Goal: Task Accomplishment & Management: Manage account settings

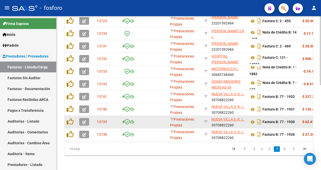
scroll to position [188, 0]
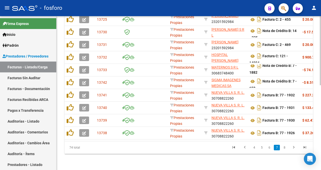
click at [251, 146] on li "4" at bounding box center [255, 147] width 8 height 9
click at [254, 148] on link "4" at bounding box center [254, 148] width 6 height 6
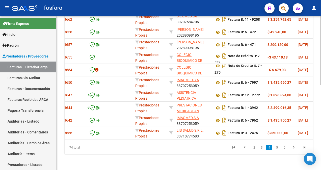
scroll to position [0, 0]
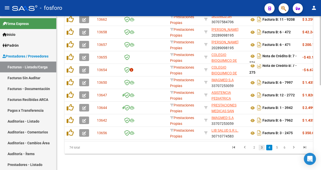
click at [262, 149] on link "3" at bounding box center [262, 148] width 6 height 6
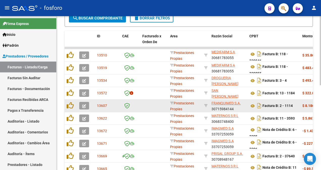
scroll to position [188, 0]
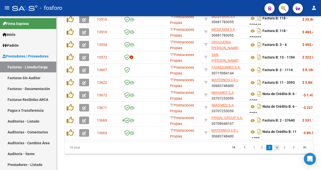
click at [277, 147] on link "4" at bounding box center [277, 148] width 6 height 6
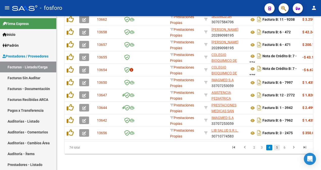
click at [275, 146] on link "5" at bounding box center [277, 148] width 6 height 6
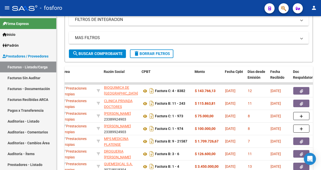
scroll to position [87, 0]
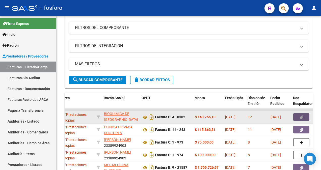
click at [298, 115] on button "button" at bounding box center [301, 117] width 16 height 8
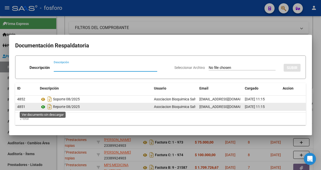
click at [44, 107] on icon at bounding box center [43, 107] width 7 height 6
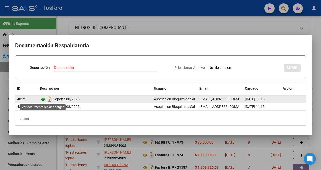
click at [44, 99] on icon at bounding box center [43, 99] width 7 height 6
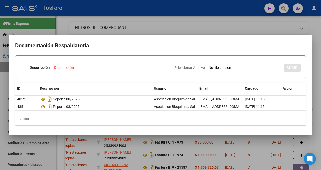
drag, startPoint x: 37, startPoint y: 143, endPoint x: 38, endPoint y: 139, distance: 3.8
click at [37, 142] on div at bounding box center [160, 85] width 321 height 170
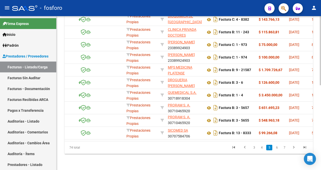
scroll to position [0, 0]
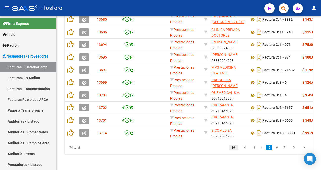
click at [234, 148] on icon "go to first page" at bounding box center [234, 148] width 7 height 6
click at [234, 148] on div "74 total 1 2 3 4 5" at bounding box center [189, 147] width 249 height 13
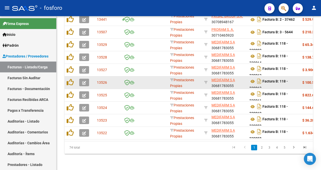
scroll to position [188, 0]
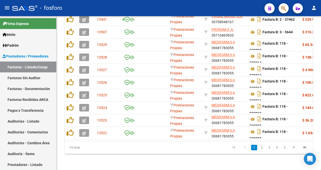
click at [255, 143] on div "74 total 1 2 3 4 5" at bounding box center [189, 147] width 249 height 13
click at [261, 151] on li "2" at bounding box center [262, 147] width 8 height 9
click at [262, 147] on link "2" at bounding box center [262, 148] width 6 height 6
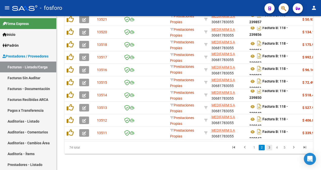
click at [270, 147] on link "3" at bounding box center [269, 148] width 6 height 6
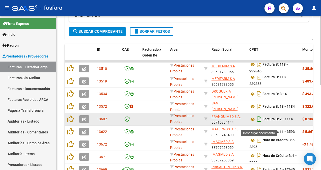
scroll to position [138, 0]
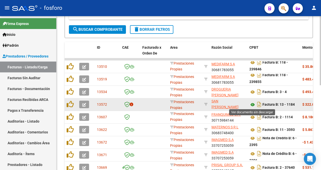
click at [254, 104] on icon at bounding box center [253, 105] width 7 height 6
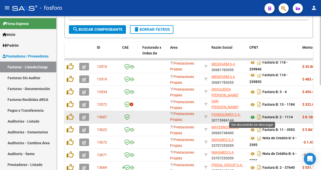
click at [254, 117] on icon at bounding box center [253, 117] width 7 height 6
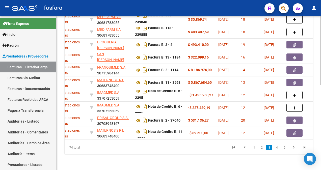
scroll to position [0, 132]
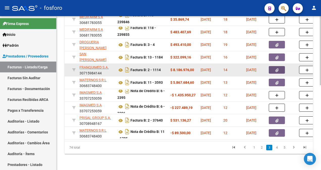
click at [278, 68] on icon "button" at bounding box center [277, 70] width 3 height 4
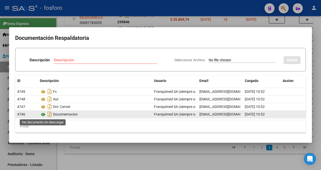
click at [43, 113] on icon at bounding box center [43, 115] width 7 height 6
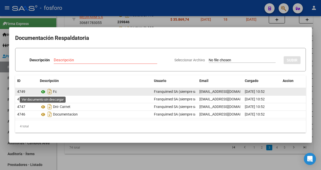
click at [43, 90] on icon at bounding box center [43, 92] width 7 height 6
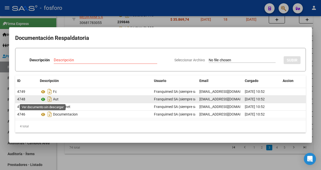
click at [42, 99] on icon at bounding box center [43, 99] width 7 height 6
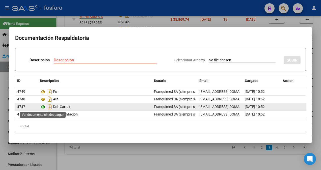
click at [44, 107] on icon at bounding box center [43, 107] width 7 height 6
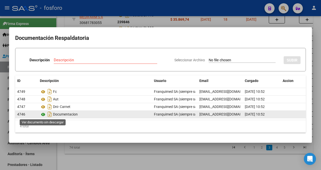
click at [43, 115] on icon at bounding box center [43, 115] width 7 height 6
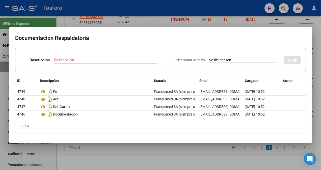
click at [107, 144] on div at bounding box center [160, 85] width 321 height 170
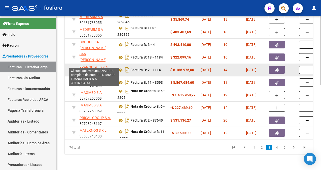
click at [86, 65] on span "FRANQUIMED S.A." at bounding box center [94, 67] width 29 height 4
type textarea "30715984144"
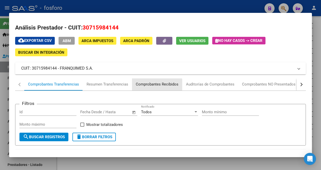
click at [145, 85] on div "Comprobantes Recibidos" at bounding box center [157, 85] width 43 height 6
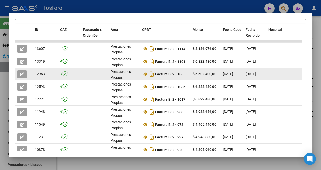
scroll to position [126, 0]
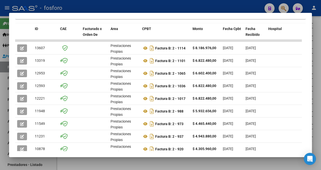
drag, startPoint x: 260, startPoint y: 6, endPoint x: 272, endPoint y: 9, distance: 12.3
click at [261, 7] on div at bounding box center [160, 85] width 321 height 170
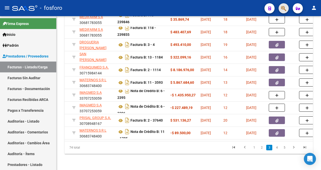
click at [281, 8] on button "button" at bounding box center [284, 8] width 10 height 10
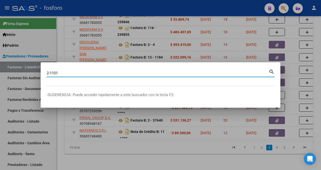
type input "2-1101"
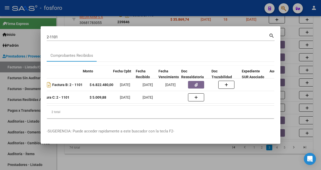
scroll to position [0, 219]
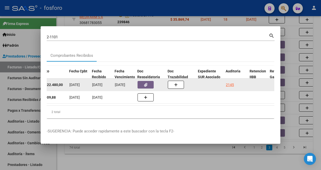
click at [150, 81] on button "button" at bounding box center [146, 85] width 16 height 8
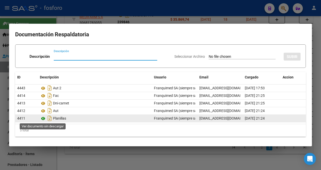
click at [42, 117] on icon at bounding box center [43, 119] width 7 height 6
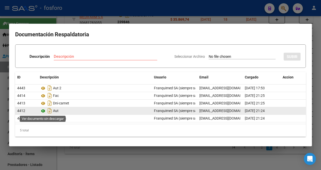
click at [43, 113] on icon at bounding box center [43, 111] width 7 height 6
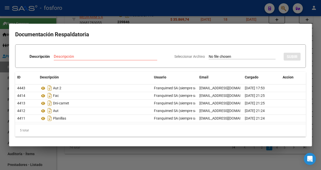
click at [253, 161] on div at bounding box center [160, 85] width 321 height 170
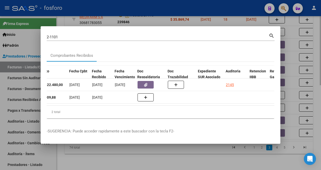
click at [121, 159] on div at bounding box center [160, 85] width 321 height 170
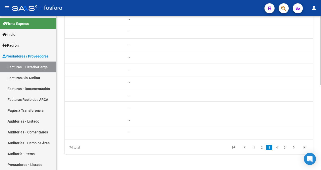
scroll to position [0, 449]
click at [314, 140] on div "Video tutorial PRESTADORES -> Listado de CPBTs Emitidos por Prestadores / Prove…" at bounding box center [189, 0] width 265 height 339
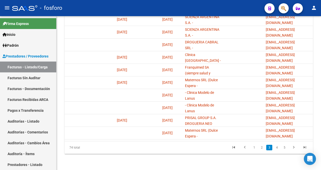
scroll to position [0, 749]
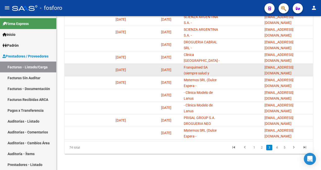
drag, startPoint x: 265, startPoint y: 67, endPoint x: 310, endPoint y: 69, distance: 45.2
click at [310, 69] on div "jesica@siemprearg.com" at bounding box center [288, 70] width 46 height 11
copy span "jesica@siemprearg.com"
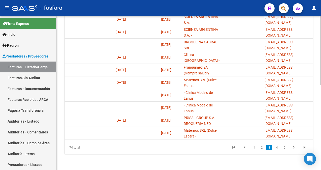
click at [68, 141] on div "74 total" at bounding box center [89, 147] width 49 height 13
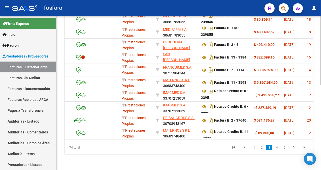
scroll to position [0, 0]
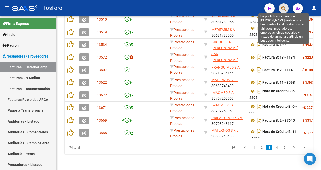
click at [282, 8] on icon "button" at bounding box center [283, 9] width 5 height 6
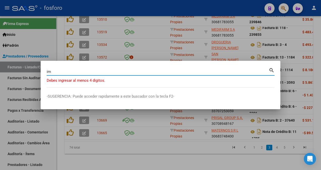
type input "i"
type input "instituto medico de ojos"
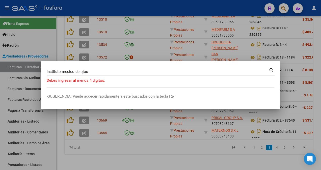
click at [272, 69] on mat-icon "search" at bounding box center [272, 70] width 6 height 6
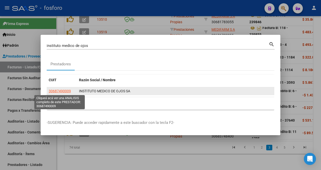
click at [62, 91] on span "30687490009" at bounding box center [60, 91] width 22 height 4
type textarea "30687490009"
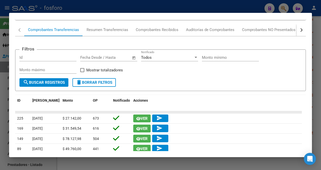
scroll to position [51, 0]
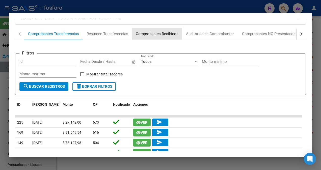
click at [160, 35] on div "Comprobantes Recibidos" at bounding box center [157, 34] width 43 height 6
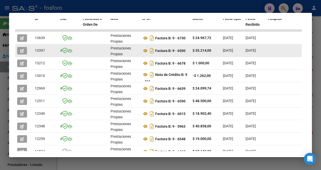
scroll to position [126, 0]
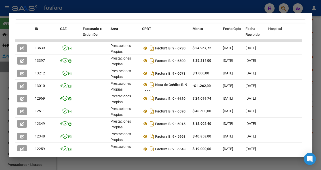
click at [249, 6] on div at bounding box center [160, 85] width 321 height 170
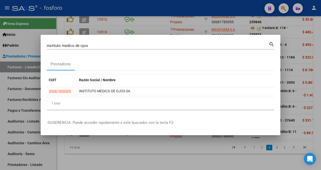
click at [284, 10] on div at bounding box center [160, 85] width 321 height 170
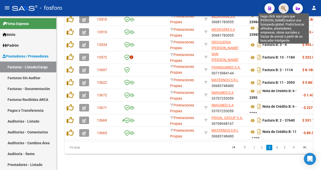
click at [285, 10] on icon "button" at bounding box center [283, 9] width 5 height 6
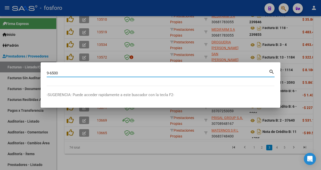
type input "9-6500"
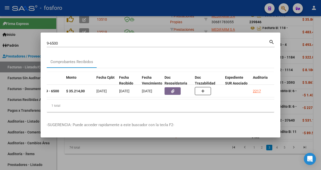
scroll to position [0, 192]
click at [81, 149] on div at bounding box center [160, 85] width 321 height 170
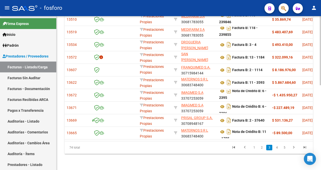
scroll to position [0, 40]
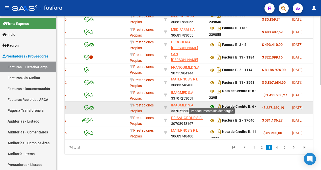
click at [213, 104] on icon at bounding box center [212, 107] width 7 height 6
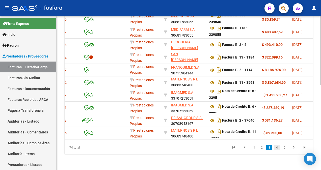
click at [276, 149] on link "4" at bounding box center [277, 148] width 6 height 6
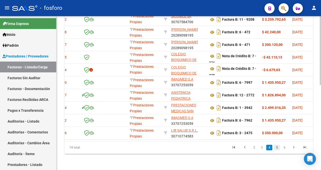
scroll to position [188, 0]
click at [276, 148] on link "5" at bounding box center [277, 148] width 6 height 6
click at [276, 148] on div "74 total 3 4 5 6 7" at bounding box center [189, 147] width 249 height 13
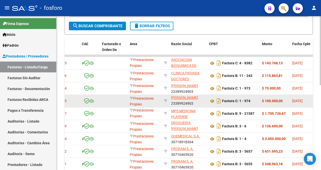
scroll to position [138, 0]
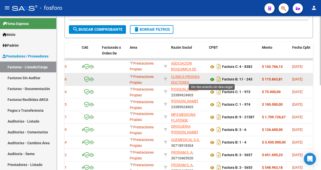
click at [213, 80] on icon at bounding box center [212, 80] width 7 height 6
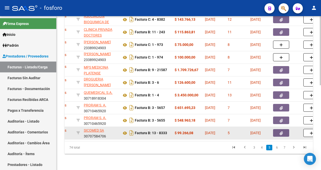
scroll to position [0, 145]
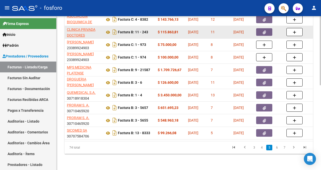
click at [266, 31] on icon "button" at bounding box center [264, 33] width 3 height 4
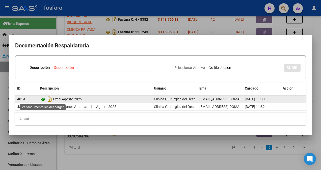
click at [42, 98] on icon at bounding box center [43, 99] width 7 height 6
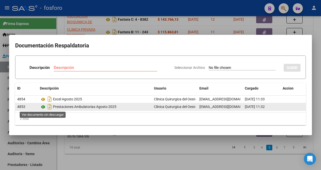
click at [45, 107] on icon at bounding box center [43, 107] width 7 height 6
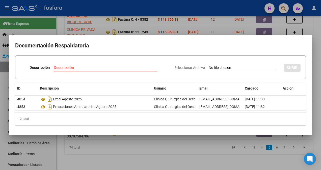
click at [134, 25] on div at bounding box center [160, 85] width 321 height 170
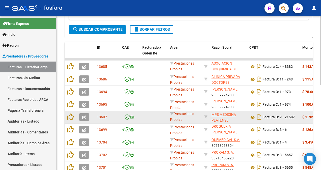
scroll to position [188, 0]
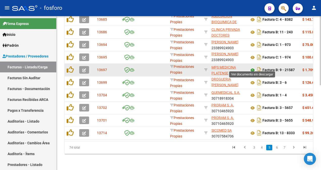
click at [253, 67] on icon at bounding box center [253, 70] width 7 height 6
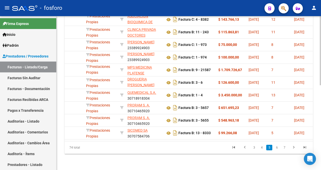
scroll to position [0, 97]
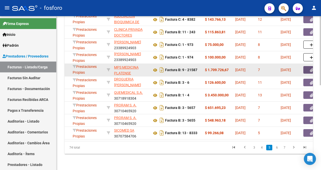
click at [308, 66] on button "button" at bounding box center [312, 70] width 16 height 8
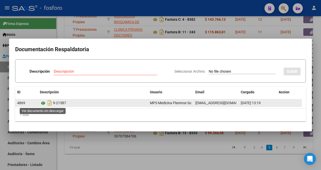
click at [42, 102] on icon at bounding box center [43, 103] width 7 height 6
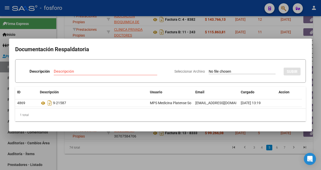
click at [83, 146] on div at bounding box center [160, 85] width 321 height 170
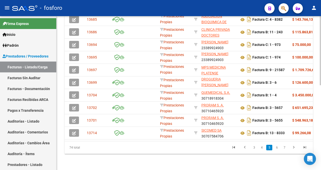
scroll to position [0, 0]
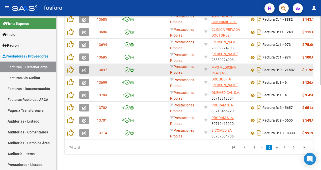
click at [85, 68] on icon "button" at bounding box center [84, 70] width 4 height 4
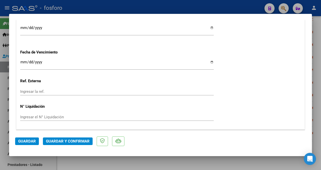
scroll to position [303, 0]
click at [22, 63] on input "Ingresar la fecha" at bounding box center [117, 64] width 194 height 8
type input "2025-09-25"
click at [60, 141] on span "Guardar y Confirmar" at bounding box center [68, 141] width 44 height 5
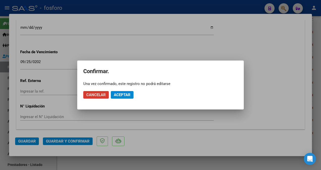
click at [125, 95] on span "Aceptar" at bounding box center [122, 95] width 17 height 5
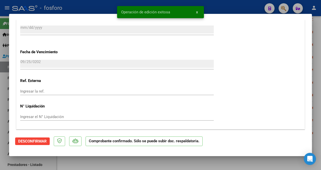
click at [8, 108] on div at bounding box center [160, 85] width 321 height 170
type input "$ 0,00"
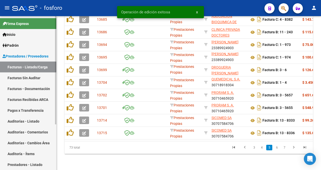
scroll to position [188, 0]
click at [19, 77] on link "Facturas Sin Auditar" at bounding box center [28, 77] width 56 height 11
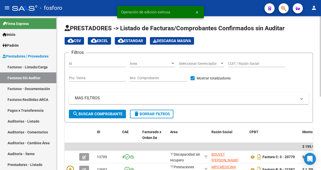
click at [172, 63] on div at bounding box center [173, 63] width 3 height 1
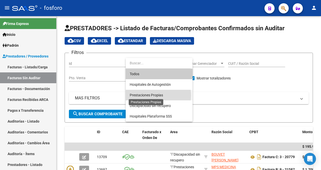
click at [153, 95] on span "Prestaciones Propias" at bounding box center [146, 95] width 33 height 4
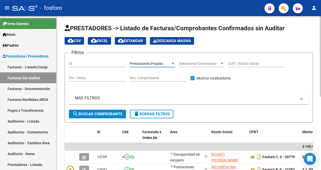
click at [102, 111] on button "search Buscar Comprobante" at bounding box center [97, 114] width 57 height 9
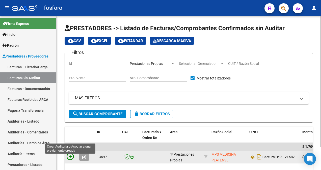
click at [69, 156] on icon at bounding box center [70, 156] width 7 height 7
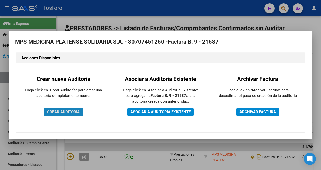
click at [66, 113] on span "CREAR AUDITORIA" at bounding box center [63, 112] width 33 height 5
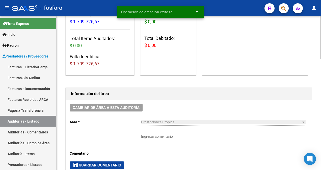
scroll to position [101, 0]
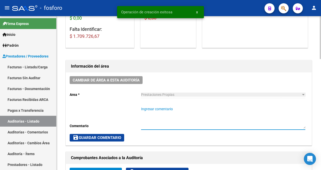
click at [151, 112] on textarea "Ingresar comentario" at bounding box center [223, 118] width 164 height 22
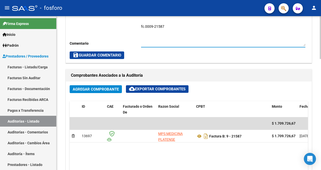
scroll to position [177, 0]
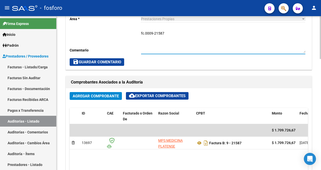
click at [145, 34] on textarea "fc.0009-21587" at bounding box center [223, 42] width 164 height 22
click at [144, 34] on textarea "fc.0009-21587" at bounding box center [223, 42] width 164 height 22
type textarea "FC.0009-21587"
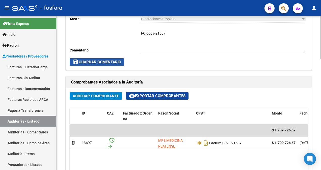
click at [93, 60] on span "save Guardar Comentario" at bounding box center [97, 62] width 48 height 5
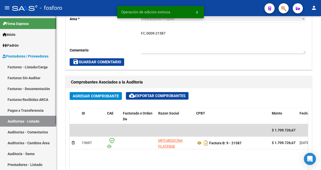
click at [35, 78] on link "Facturas Sin Auditar" at bounding box center [28, 77] width 56 height 11
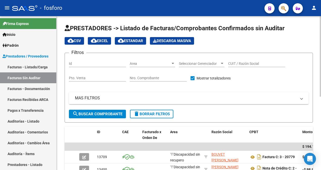
click at [172, 63] on div at bounding box center [173, 63] width 3 height 1
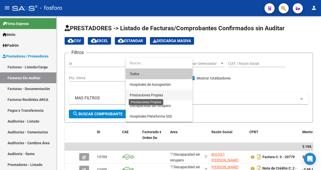
click at [155, 95] on span "Prestaciones Propias" at bounding box center [146, 95] width 33 height 4
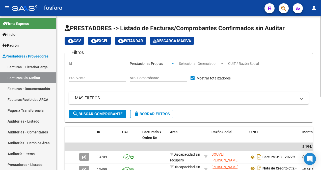
click at [97, 112] on span "search Buscar Comprobante" at bounding box center [97, 114] width 50 height 5
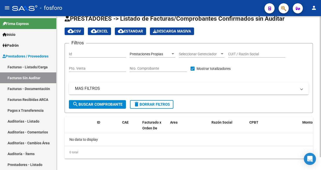
scroll to position [14, 0]
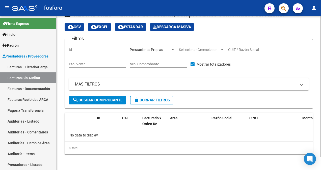
click at [113, 98] on span "search Buscar Comprobante" at bounding box center [97, 100] width 50 height 5
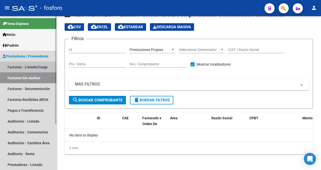
click at [46, 69] on link "Facturas - Listado/Carga" at bounding box center [28, 67] width 56 height 11
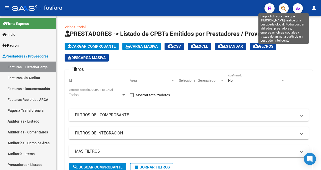
click at [286, 8] on icon "button" at bounding box center [283, 9] width 5 height 6
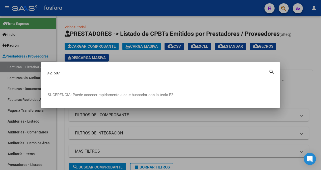
type input "9-21587"
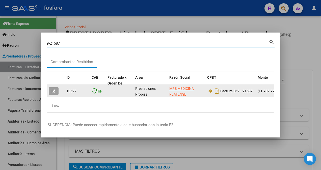
click at [53, 90] on icon "button" at bounding box center [54, 91] width 4 height 4
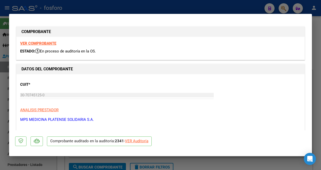
click at [131, 142] on div "VER Auditoría" at bounding box center [136, 141] width 23 height 6
type input "$ 0,00"
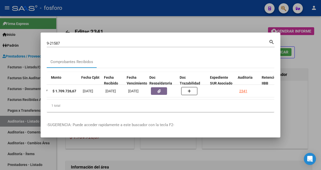
scroll to position [0, 215]
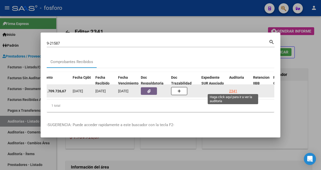
click at [234, 90] on div "2341" at bounding box center [233, 91] width 8 height 6
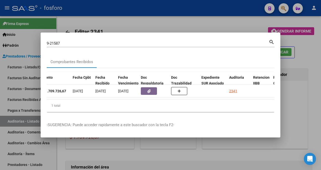
click at [173, 148] on div at bounding box center [160, 85] width 321 height 170
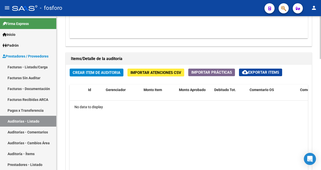
scroll to position [328, 0]
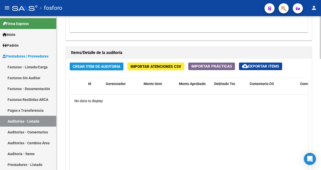
click at [112, 67] on span "Crear Item de Auditoria" at bounding box center [97, 66] width 48 height 5
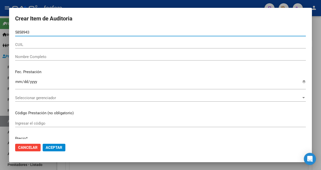
type input "58589433"
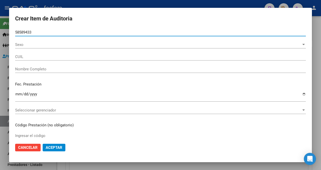
type input "27585894333"
type input "ALCARAZ ANTONELLA FRANCHE -"
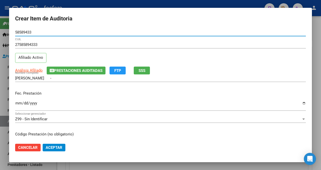
type input "58589433"
click at [17, 104] on input "Ingresar la fecha" at bounding box center [160, 105] width 291 height 8
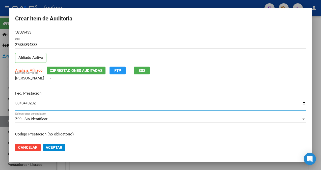
type input "2025-08-04"
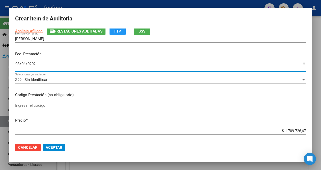
scroll to position [101, 0]
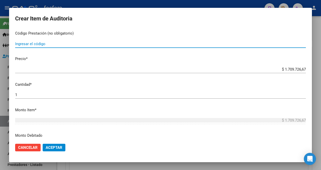
click at [63, 44] on input "Ingresar el código" at bounding box center [160, 44] width 291 height 5
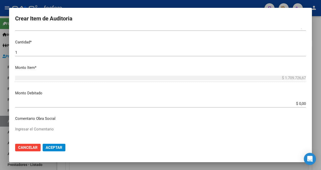
scroll to position [202, 0]
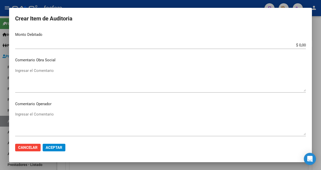
type input "INTERNACION DOMICILIARIA MES DE AGOSTO/25-SESIONES DE PSICOMOTRICISTA/ KINESIOL…"
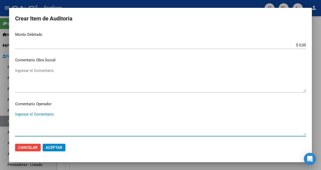
click at [24, 114] on textarea "Ingresar el Comentario" at bounding box center [160, 124] width 291 height 24
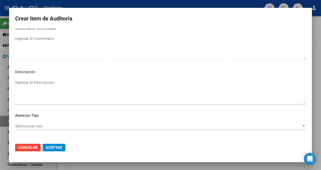
scroll to position [342, 0]
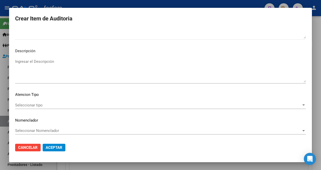
type textarea "SIN DEBITOS"
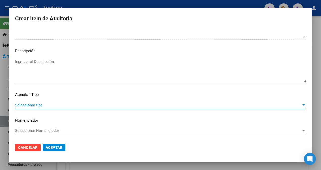
click at [34, 106] on span "Seleccionar tipo" at bounding box center [158, 105] width 286 height 5
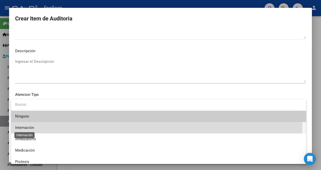
click at [27, 128] on span "Internación" at bounding box center [24, 128] width 19 height 5
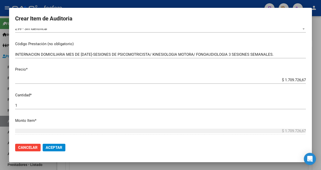
scroll to position [90, 0]
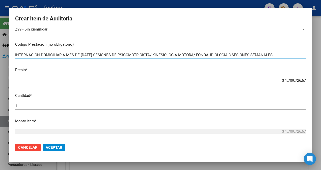
click at [94, 55] on input "INTERNACION DOMICILIARIA MES DE AGOSTO/25-SESIONES DE PSICOMOTRICISTA/ KINESIOL…" at bounding box center [160, 55] width 291 height 5
click at [284, 56] on input "INTERNACION DOMICILIARIA MES DE AGOS/25-SESIONES DE PSICOMOTRICISTA/ KINESIOLOG…" at bounding box center [160, 55] width 291 height 5
type input "INTERNACION DOMICILIARIA MES DE AGOS/25-SESIONES DE PSICOMOTRICISTA/ KINESIOLOG…"
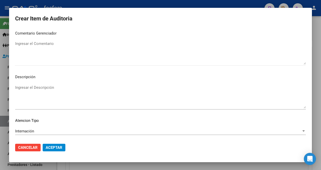
scroll to position [342, 0]
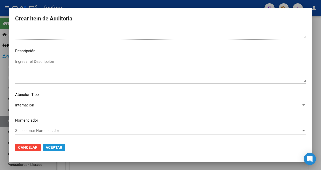
click at [47, 148] on span "Aceptar" at bounding box center [54, 147] width 17 height 5
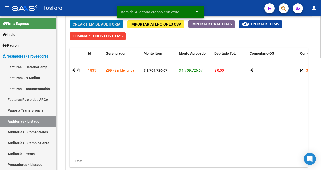
scroll to position [411, 0]
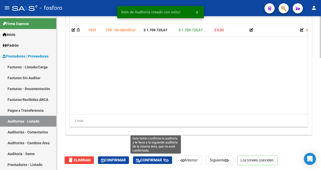
click at [155, 163] on button "Confirmar y" at bounding box center [152, 161] width 39 height 8
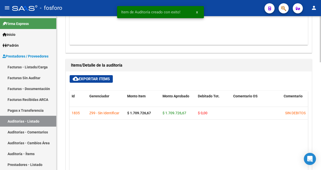
type input "202509"
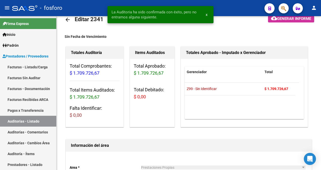
scroll to position [0, 0]
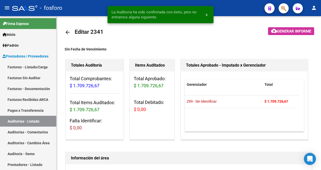
click at [279, 33] on span "Generar informe" at bounding box center [294, 31] width 34 height 5
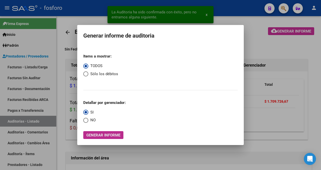
click at [102, 134] on span "Generar informe" at bounding box center [103, 135] width 34 height 5
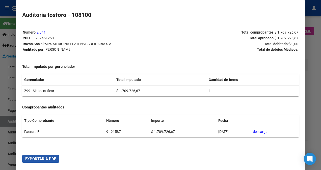
click at [32, 159] on span "Exportar a PDF" at bounding box center [40, 159] width 31 height 5
click at [4, 126] on div at bounding box center [160, 85] width 321 height 170
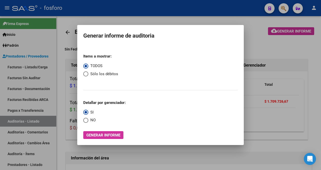
click at [60, 119] on div at bounding box center [160, 85] width 321 height 170
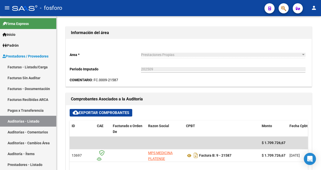
scroll to position [126, 0]
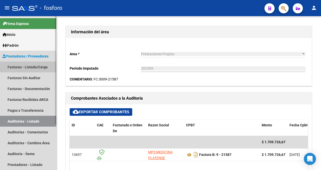
click at [49, 66] on link "Facturas - Listado/Carga" at bounding box center [28, 67] width 56 height 11
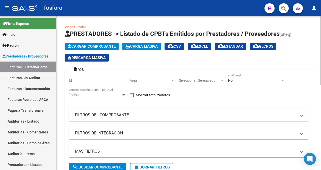
click at [172, 80] on div at bounding box center [173, 80] width 3 height 1
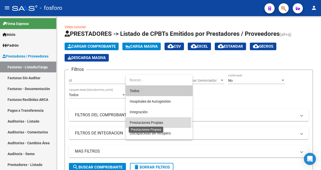
click at [141, 122] on span "Prestaciones Propias" at bounding box center [146, 123] width 33 height 4
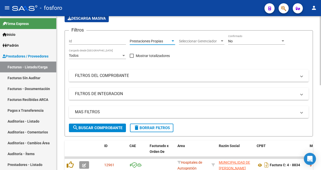
scroll to position [51, 0]
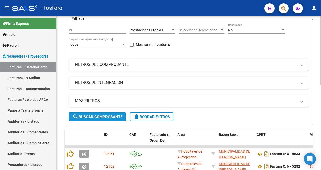
click at [104, 118] on span "search Buscar Comprobante" at bounding box center [97, 117] width 50 height 5
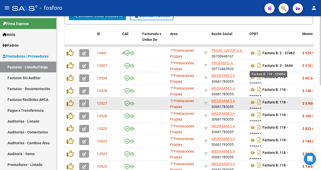
scroll to position [188, 0]
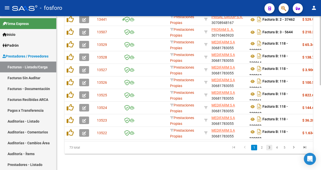
click at [271, 150] on link "3" at bounding box center [269, 148] width 6 height 6
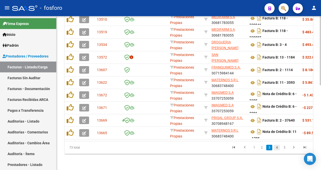
click at [279, 147] on link "4" at bounding box center [277, 148] width 6 height 6
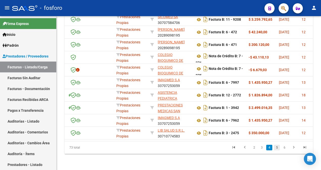
click at [279, 146] on link "5" at bounding box center [277, 148] width 6 height 6
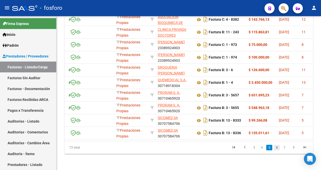
click at [277, 147] on link "6" at bounding box center [277, 148] width 6 height 6
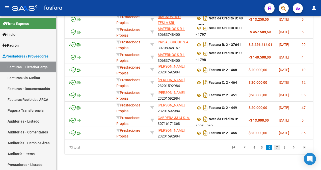
click at [279, 150] on link "7" at bounding box center [277, 148] width 6 height 6
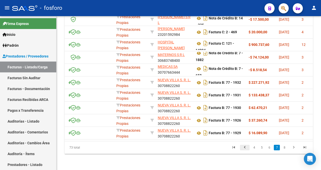
click at [244, 149] on icon "go to previous page" at bounding box center [245, 148] width 7 height 6
click at [244, 149] on div "73 total 4 5 6 7 8" at bounding box center [189, 147] width 249 height 13
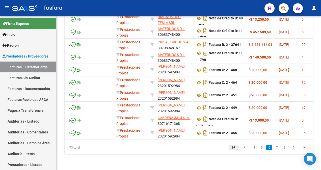
click at [235, 149] on icon "go to first page" at bounding box center [234, 148] width 7 height 6
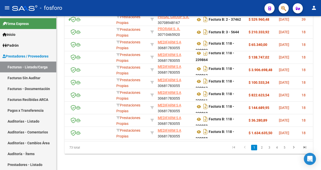
click at [235, 149] on icon "go to first page" at bounding box center [234, 148] width 7 height 6
click at [261, 149] on link "2" at bounding box center [262, 148] width 6 height 6
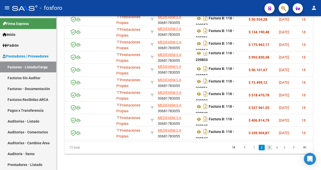
click at [269, 147] on link "3" at bounding box center [269, 148] width 6 height 6
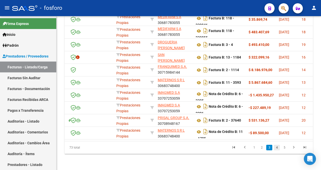
click at [277, 146] on link "4" at bounding box center [277, 148] width 6 height 6
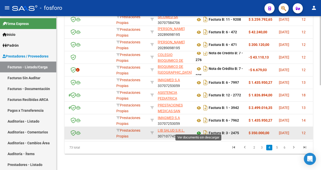
click at [198, 130] on icon at bounding box center [199, 133] width 7 height 6
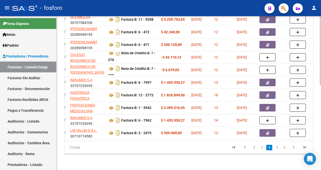
scroll to position [0, 152]
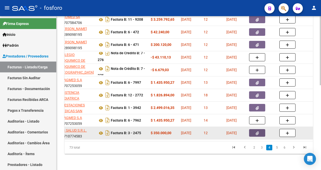
click at [261, 132] on button "button" at bounding box center [257, 133] width 16 height 8
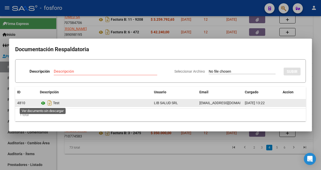
click at [42, 104] on icon at bounding box center [43, 103] width 7 height 6
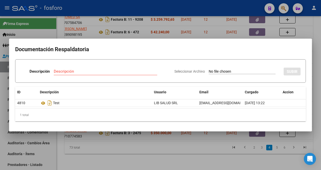
click at [176, 142] on div at bounding box center [160, 85] width 321 height 170
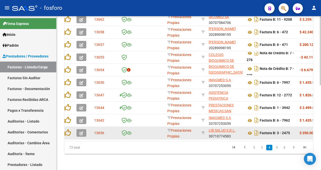
scroll to position [0, 0]
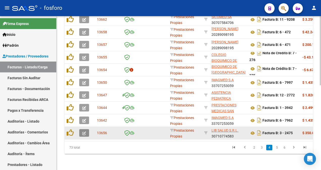
click at [81, 129] on button "button" at bounding box center [84, 133] width 10 height 8
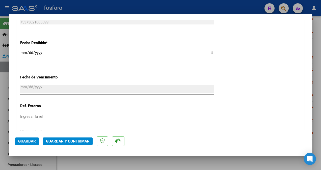
scroll to position [354, 0]
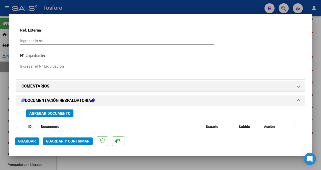
click at [70, 140] on span "Guardar y Confirmar" at bounding box center [68, 141] width 44 height 5
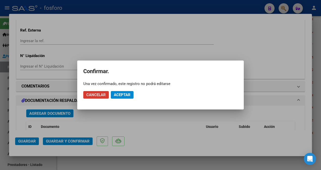
click at [124, 93] on span "Aceptar" at bounding box center [122, 95] width 17 height 5
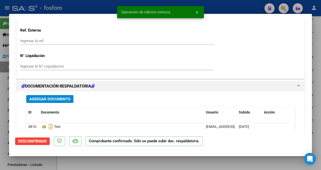
click at [1, 76] on div at bounding box center [160, 85] width 321 height 170
type input "$ 0,00"
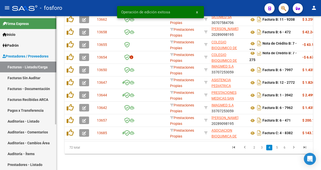
scroll to position [188, 0]
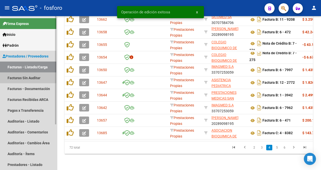
click at [30, 78] on link "Facturas Sin Auditar" at bounding box center [28, 77] width 56 height 11
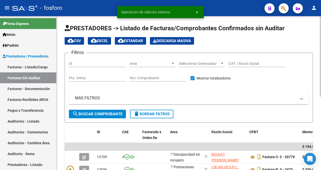
click at [173, 63] on div at bounding box center [173, 63] width 3 height 1
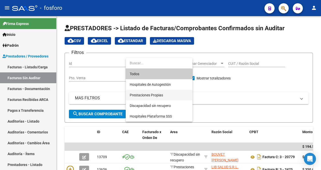
click at [159, 91] on span "Prestaciones Propias" at bounding box center [159, 95] width 59 height 11
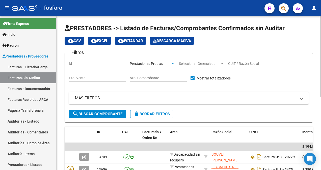
click at [99, 114] on span "search Buscar Comprobante" at bounding box center [97, 114] width 50 height 5
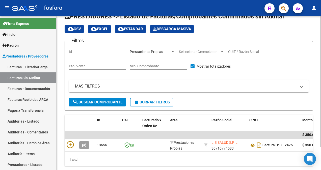
scroll to position [27, 0]
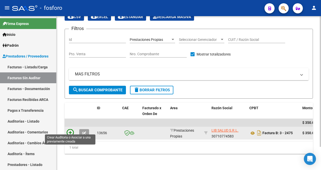
click at [71, 129] on icon at bounding box center [70, 132] width 7 height 7
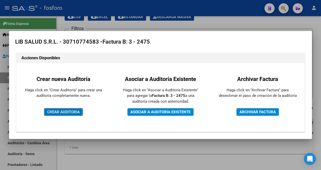
click at [67, 109] on button "CREAR AUDITORIA" at bounding box center [63, 112] width 39 height 8
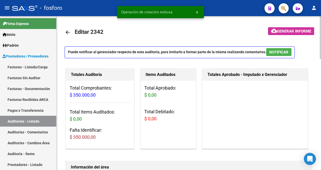
scroll to position [76, 0]
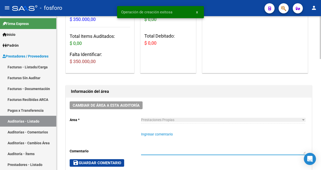
click at [149, 134] on textarea "Ingresar comentario" at bounding box center [223, 143] width 164 height 22
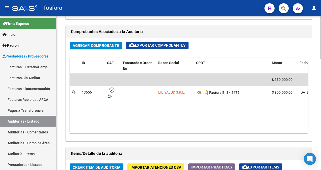
scroll to position [177, 0]
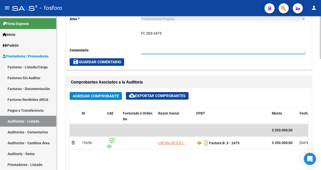
type textarea "FC.003-2475"
click at [102, 60] on span "save Guardar Comentario" at bounding box center [97, 62] width 48 height 5
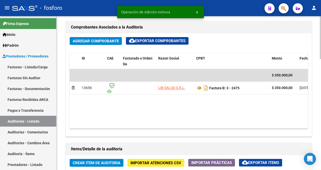
scroll to position [303, 0]
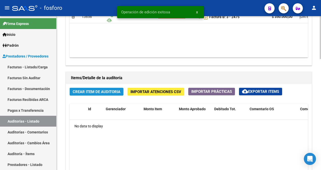
click at [103, 93] on span "Crear Item de Auditoria" at bounding box center [97, 92] width 48 height 5
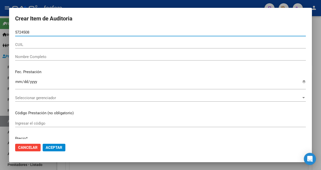
type input "57245081"
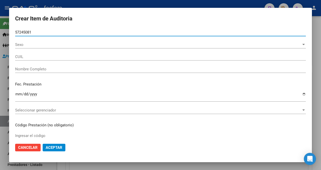
type input "20572450814"
type input "RAMIREZ, MIQUEAS ELIAN -"
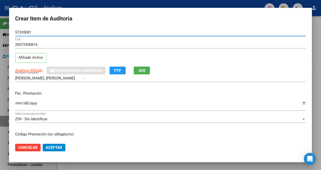
type input "57245081"
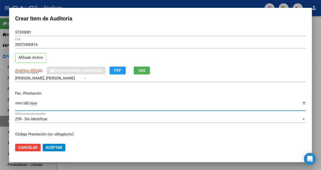
click at [15, 103] on input "Ingresar la fecha" at bounding box center [160, 105] width 291 height 8
type input "2025-08-01"
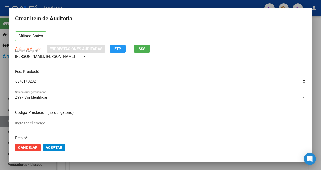
scroll to position [51, 0]
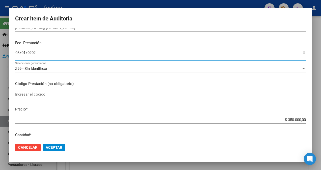
click at [41, 93] on input "Ingresar el código" at bounding box center [160, 94] width 291 height 5
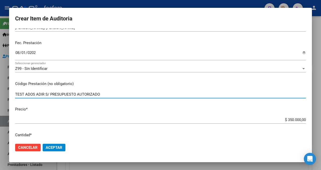
type input "TEST ADOS ADIR S/ PRESUPUESTO AUTORIZADO"
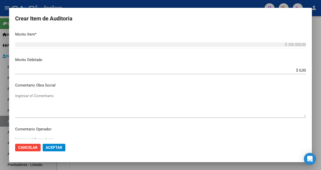
scroll to position [202, 0]
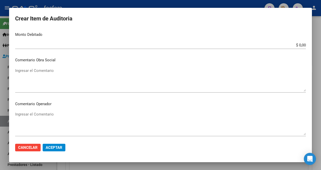
click at [33, 115] on textarea "Ingresar el Comentario" at bounding box center [160, 124] width 291 height 24
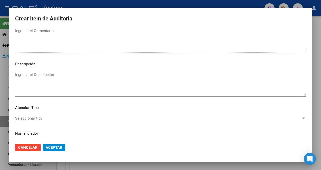
scroll to position [342, 0]
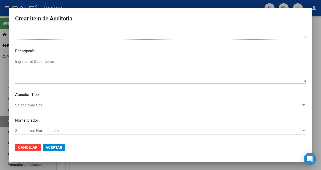
type textarea "SIN DEBITOS."
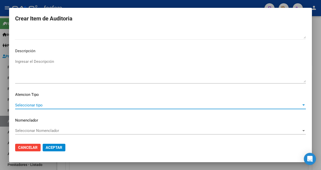
click at [23, 106] on span "Seleccionar tipo" at bounding box center [158, 105] width 286 height 5
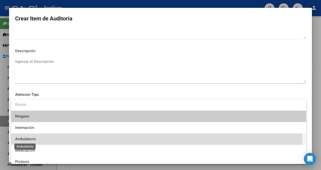
click at [16, 138] on span "Ambulatorio" at bounding box center [25, 139] width 21 height 5
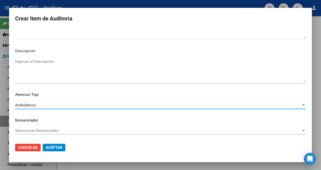
click at [50, 147] on span "Aceptar" at bounding box center [54, 147] width 17 height 5
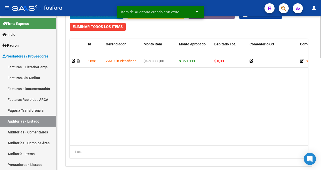
scroll to position [411, 0]
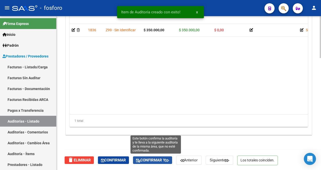
click at [160, 160] on span "Confirmar y" at bounding box center [152, 160] width 33 height 5
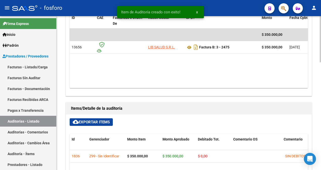
type input "202509"
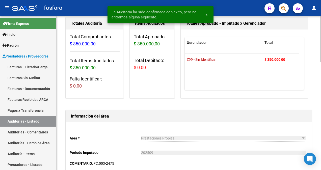
scroll to position [0, 0]
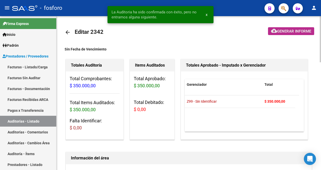
click at [289, 31] on span "Generar informe" at bounding box center [294, 31] width 34 height 5
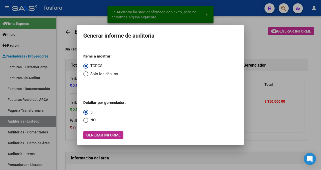
click at [108, 132] on button "Generar informe" at bounding box center [103, 135] width 40 height 8
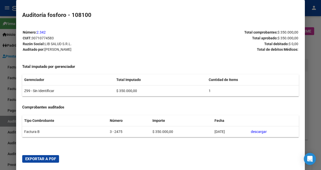
click at [30, 159] on span "Exportar a PDF" at bounding box center [40, 159] width 31 height 5
click at [4, 75] on div at bounding box center [160, 85] width 321 height 170
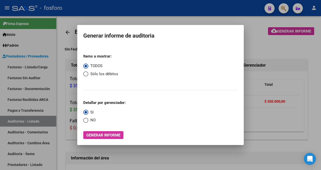
click at [28, 67] on div at bounding box center [160, 85] width 321 height 170
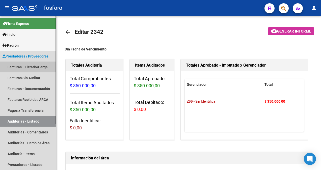
click at [29, 67] on link "Facturas - Listado/Carga" at bounding box center [28, 67] width 56 height 11
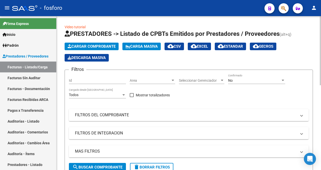
click at [175, 81] on div at bounding box center [173, 81] width 5 height 4
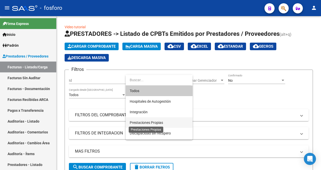
click at [162, 122] on span "Prestaciones Propias" at bounding box center [146, 123] width 33 height 4
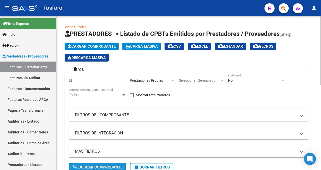
drag, startPoint x: 99, startPoint y: 167, endPoint x: 103, endPoint y: 163, distance: 5.9
click at [99, 167] on span "search Buscar Comprobante" at bounding box center [97, 167] width 50 height 5
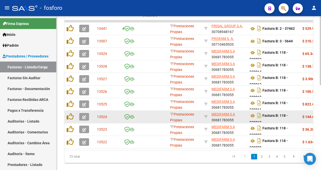
scroll to position [188, 0]
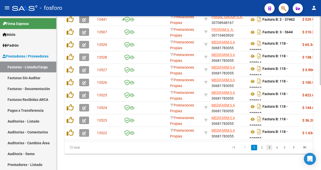
click at [269, 147] on link "3" at bounding box center [269, 148] width 6 height 6
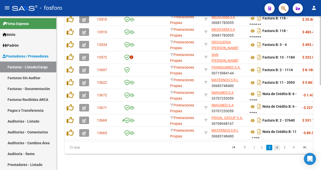
click at [278, 147] on link "4" at bounding box center [277, 148] width 6 height 6
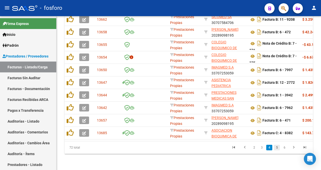
click at [276, 147] on link "5" at bounding box center [277, 148] width 6 height 6
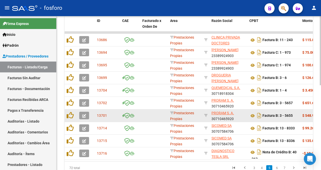
scroll to position [138, 0]
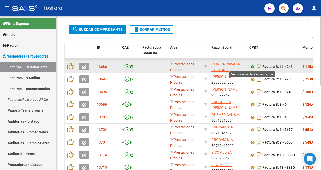
click at [253, 67] on icon at bounding box center [253, 67] width 7 height 6
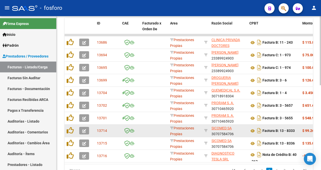
scroll to position [163, 0]
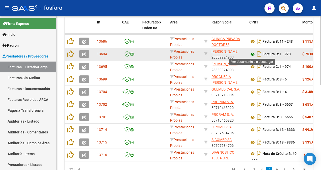
click at [254, 54] on icon at bounding box center [253, 54] width 7 height 6
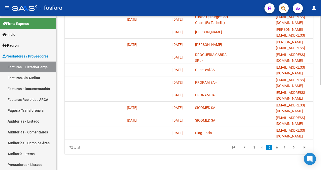
scroll to position [0, 749]
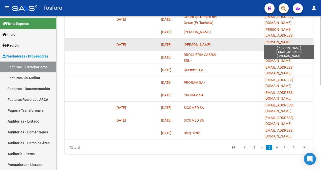
click at [276, 43] on span "paula.niro@hotmail.com" at bounding box center [279, 48] width 29 height 16
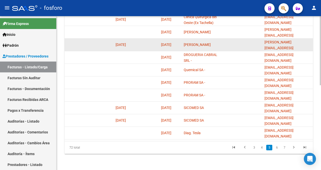
drag, startPoint x: 265, startPoint y: 42, endPoint x: 306, endPoint y: 41, distance: 40.7
click at [306, 41] on div "paula.niro@hotmail.com" at bounding box center [288, 44] width 46 height 11
copy span "paula.niro@hotmail.com"
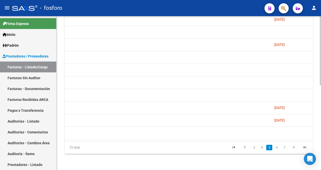
click at [69, 137] on datatable-body "13686 Prestaciones Propias CLINICA PRIVADA DOCTORES MARCELO S TACHELLA S A 3058…" at bounding box center [189, 76] width 249 height 130
drag, startPoint x: 69, startPoint y: 137, endPoint x: 67, endPoint y: 141, distance: 4.6
click at [69, 137] on datatable-body "13686 Prestaciones Propias CLINICA PRIVADA DOCTORES MARCELO S TACHELLA S A 3058…" at bounding box center [189, 76] width 249 height 130
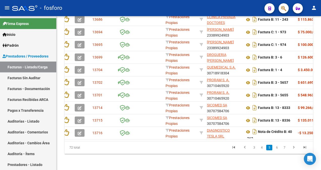
scroll to position [0, 0]
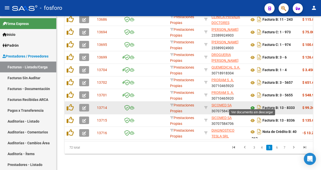
click at [253, 105] on icon at bounding box center [253, 108] width 7 height 6
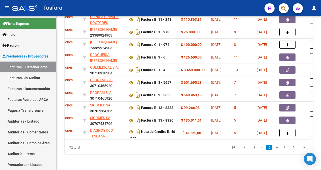
scroll to position [0, 128]
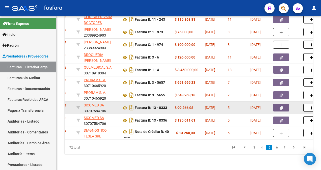
click at [280, 104] on button "button" at bounding box center [281, 108] width 16 height 8
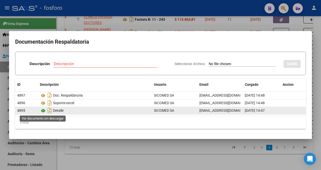
click at [43, 111] on icon at bounding box center [43, 111] width 7 height 6
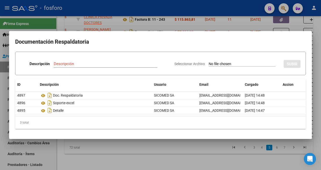
click at [68, 130] on mat-dialog-content "Documentación Respaldatoria Descripción Descripción Seleccionar Archivo SUBIR I…" at bounding box center [160, 85] width 303 height 96
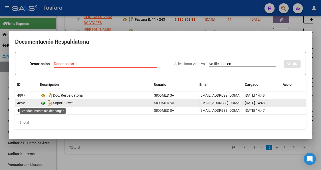
click at [44, 104] on icon at bounding box center [43, 103] width 7 height 6
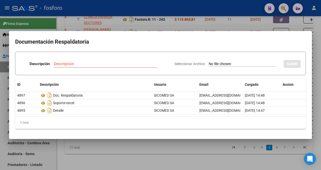
click at [110, 156] on div at bounding box center [160, 85] width 321 height 170
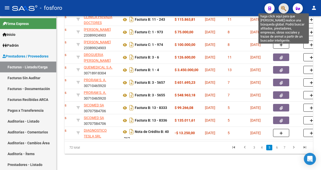
click at [283, 9] on icon "button" at bounding box center [283, 9] width 5 height 6
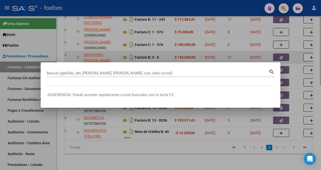
drag, startPoint x: 94, startPoint y: 70, endPoint x: 73, endPoint y: 54, distance: 27.0
click at [73, 54] on div at bounding box center [160, 85] width 321 height 170
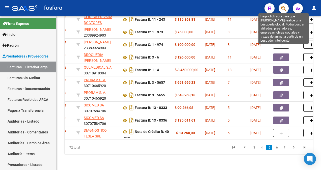
click at [286, 11] on icon "button" at bounding box center [283, 9] width 5 height 6
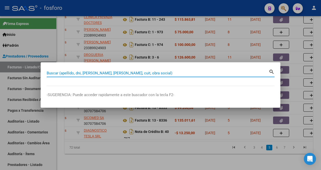
paste input "58625264"
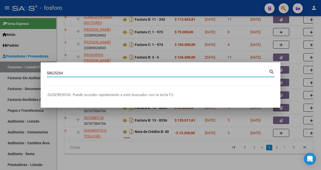
type input "58625264"
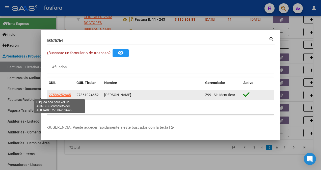
click at [58, 95] on span "27586252645" at bounding box center [60, 95] width 22 height 4
type textarea "27586252645"
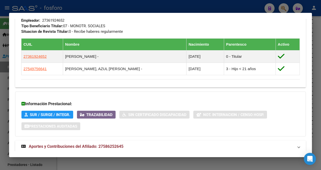
scroll to position [310, 0]
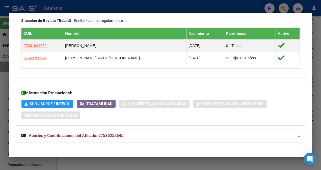
click at [4, 55] on div at bounding box center [160, 85] width 321 height 170
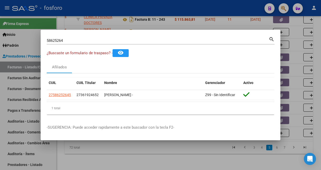
click at [80, 39] on input "58625264" at bounding box center [158, 40] width 222 height 5
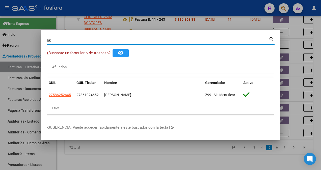
type input "5"
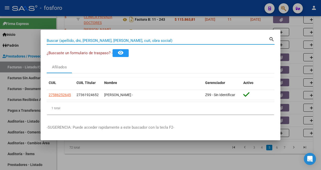
paste input "46899926"
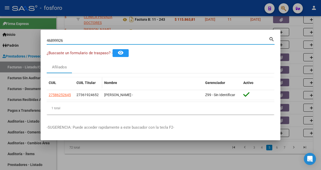
type input "46899926"
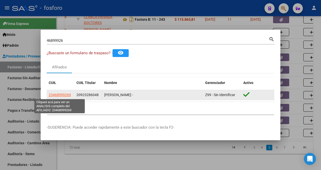
click at [56, 97] on span "23468999269" at bounding box center [60, 95] width 22 height 4
type textarea "23468999269"
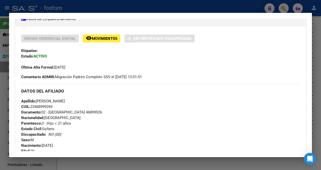
scroll to position [220, 0]
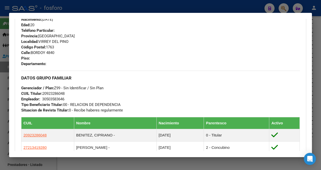
click at [2, 57] on div at bounding box center [160, 85] width 321 height 170
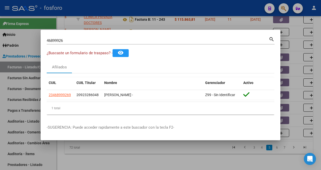
click at [72, 38] on div "46899926 Buscar (apellido, dni, cuil, nro traspaso, cuit, obra social)" at bounding box center [158, 41] width 222 height 8
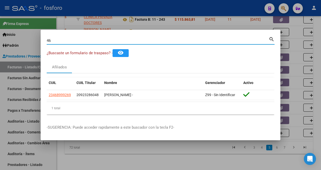
type input "4"
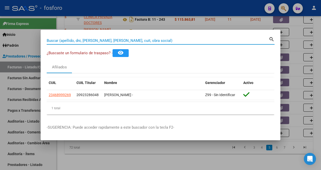
paste input "20249961"
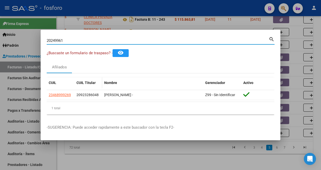
type input "20249961"
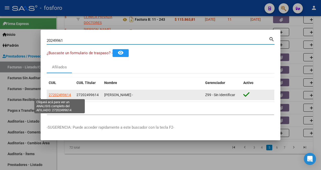
click at [56, 95] on span "27202499614" at bounding box center [60, 95] width 22 height 4
type textarea "27202499614"
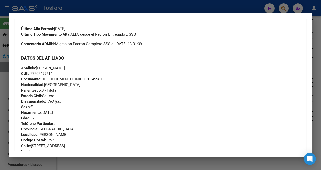
scroll to position [197, 0]
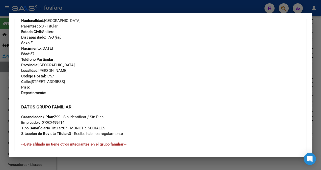
click at [3, 85] on div at bounding box center [160, 85] width 321 height 170
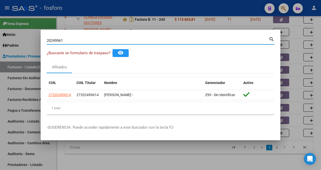
click at [69, 41] on input "20249961" at bounding box center [158, 40] width 222 height 5
type input "2"
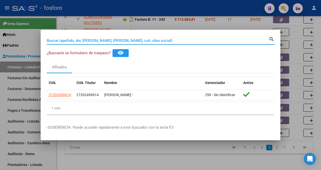
paste input "53068902"
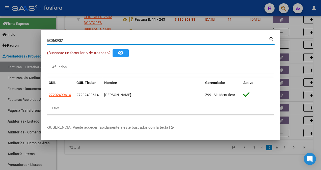
type input "53068902"
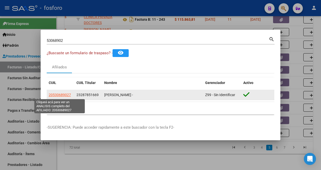
click at [57, 95] on span "20530689027" at bounding box center [60, 95] width 22 height 4
type textarea "20530689027"
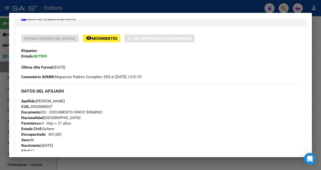
scroll to position [220, 0]
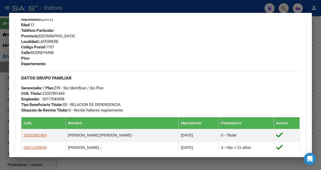
click at [0, 99] on html "menu - fosforo person Firma Express Inicio Calendario SSS Instructivos Contacto…" at bounding box center [160, 85] width 321 height 170
drag, startPoint x: 2, startPoint y: 19, endPoint x: 12, endPoint y: 16, distance: 10.7
click at [2, 19] on div at bounding box center [160, 85] width 321 height 170
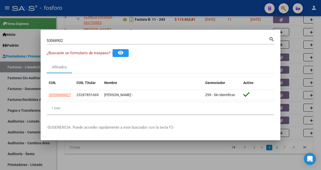
click at [188, 152] on div at bounding box center [160, 85] width 321 height 170
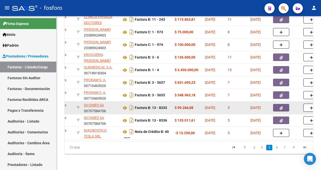
click at [282, 106] on span "button" at bounding box center [281, 108] width 3 height 5
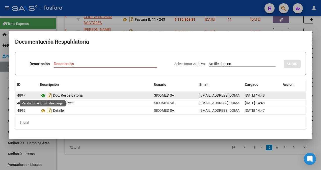
click at [44, 95] on icon at bounding box center [43, 96] width 7 height 6
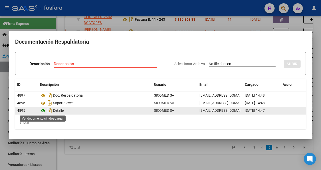
click at [42, 111] on icon at bounding box center [43, 111] width 7 height 6
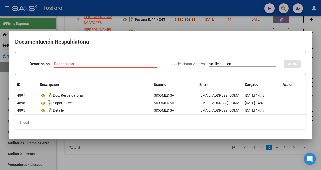
click at [133, 153] on div at bounding box center [160, 85] width 321 height 170
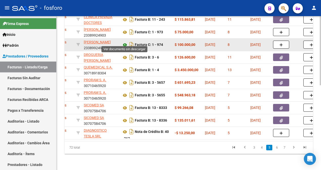
click at [127, 42] on icon at bounding box center [125, 45] width 7 height 6
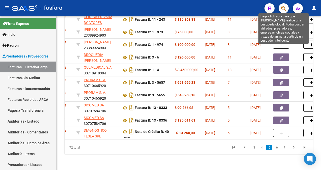
click at [285, 9] on icon "button" at bounding box center [283, 9] width 5 height 6
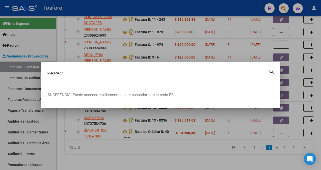
type input "56402477"
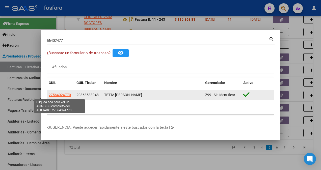
click at [66, 93] on span "27564024770" at bounding box center [60, 95] width 22 height 4
type textarea "27564024770"
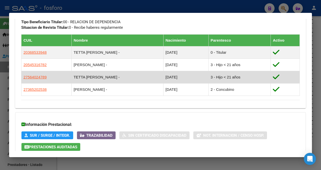
scroll to position [359, 0]
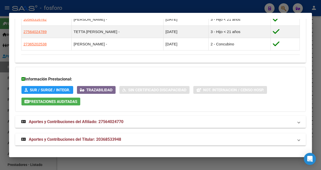
click at [5, 67] on div at bounding box center [160, 85] width 321 height 170
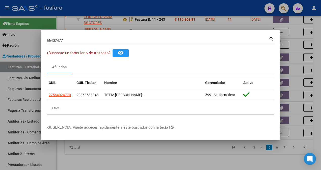
click at [21, 102] on div at bounding box center [160, 85] width 321 height 170
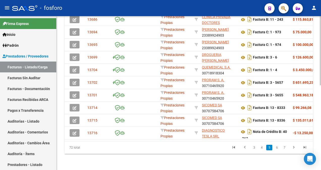
scroll to position [0, 0]
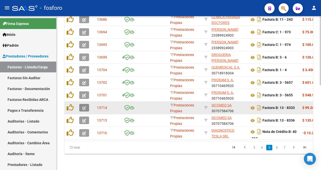
click at [84, 106] on icon "button" at bounding box center [84, 108] width 4 height 4
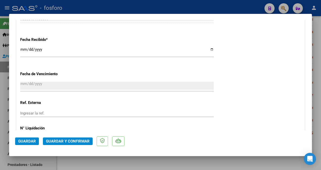
scroll to position [303, 0]
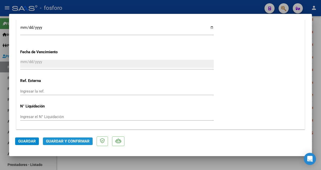
click at [63, 140] on span "Guardar y Confirmar" at bounding box center [68, 141] width 44 height 5
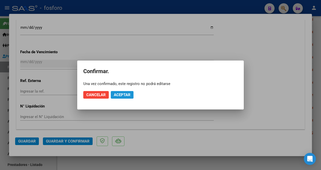
click at [123, 96] on span "Aceptar" at bounding box center [122, 95] width 17 height 5
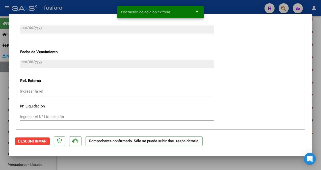
click at [4, 45] on div at bounding box center [160, 85] width 321 height 170
type input "$ 0,00"
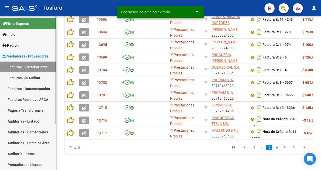
scroll to position [188, 0]
click at [15, 77] on link "Facturas Sin Auditar" at bounding box center [28, 77] width 56 height 11
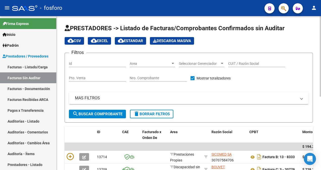
click at [173, 63] on div at bounding box center [173, 63] width 3 height 1
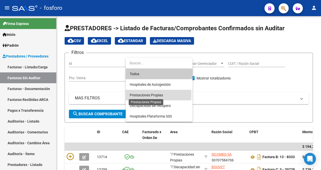
click at [155, 94] on span "Prestaciones Propias" at bounding box center [146, 95] width 33 height 4
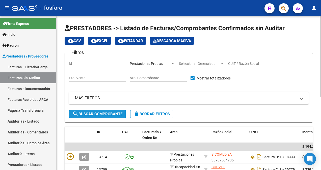
click at [100, 114] on span "search Buscar Comprobante" at bounding box center [97, 114] width 50 height 5
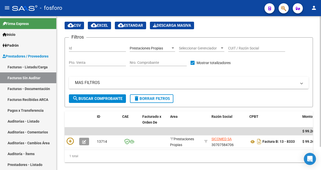
scroll to position [25, 0]
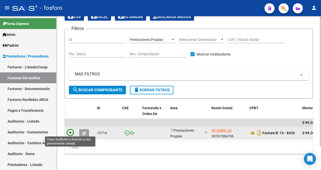
click at [67, 130] on icon at bounding box center [70, 132] width 7 height 7
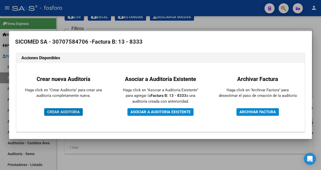
click at [63, 110] on span "CREAR AUDITORIA" at bounding box center [63, 112] width 33 height 5
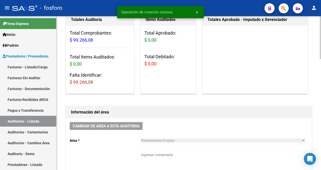
scroll to position [101, 0]
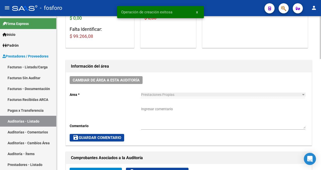
click at [153, 108] on textarea "Ingresar comentario" at bounding box center [223, 118] width 164 height 22
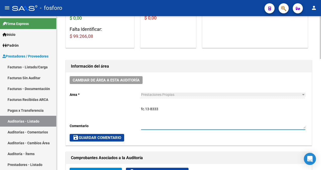
type textarea "fc.13-8333"
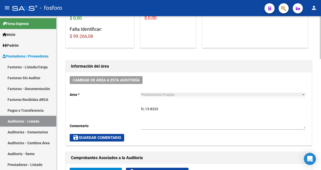
click at [110, 133] on div "Cambiar de área a esta auditoría Area * Prestaciones Propias Seleccionar area C…" at bounding box center [189, 108] width 246 height 73
click at [111, 140] on button "save Guardar Comentario" at bounding box center [97, 138] width 55 height 8
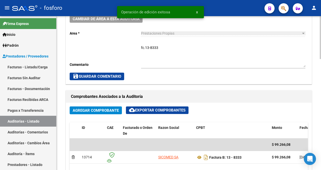
scroll to position [227, 0]
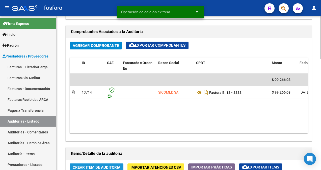
click at [104, 168] on span "Crear Item de Auditoria" at bounding box center [97, 167] width 48 height 5
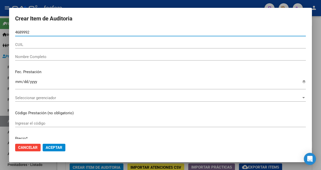
type input "46899926"
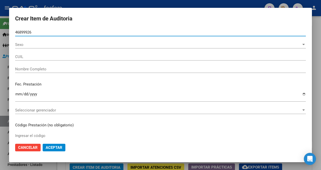
type input "23468999269"
type input "[PERSON_NAME] -"
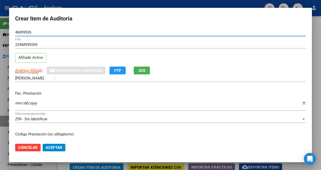
type input "46899926"
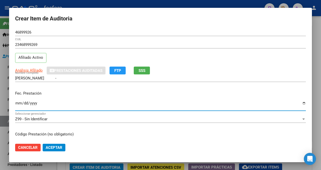
click at [15, 104] on input "Ingresar la fecha" at bounding box center [160, 105] width 291 height 8
type input "[DATE]"
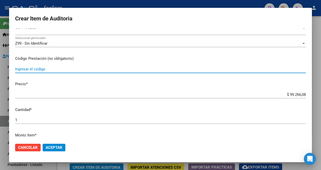
click at [45, 70] on input "Ingresar el código" at bounding box center [160, 69] width 291 height 5
type input "l"
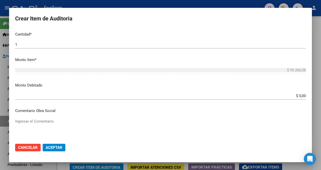
scroll to position [152, 0]
type input "LABORATORIO-DEMAS AFILIADOS Y CODIGOS EN DETALLE ADJUNTO"
click at [298, 96] on input "$ 0,00" at bounding box center [160, 95] width 291 height 5
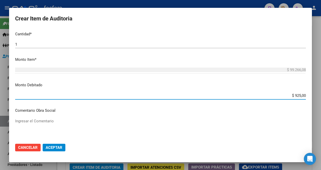
type input "$ 9.250,00"
click at [77, 121] on textarea "Ingresar el Comentario" at bounding box center [160, 130] width 291 height 24
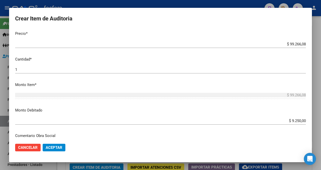
scroll to position [253, 0]
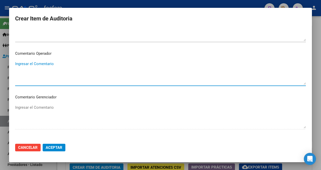
click at [50, 64] on textarea "Ingresar el Comentario" at bounding box center [160, 73] width 291 height 24
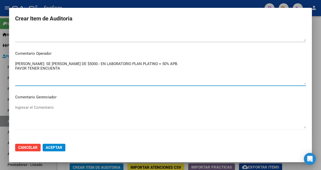
click at [45, 70] on textarea "[PERSON_NAME]: SE [PERSON_NAME] DE $5000.- EN LABORATORIO PLAN PLATINO + 50% AP…" at bounding box center [160, 73] width 291 height 24
click at [64, 69] on textarea "[PERSON_NAME]: SE [PERSON_NAME] DE $5000.- EN LABORATORIO PLAN PLATINO + 50% AP…" at bounding box center [160, 73] width 291 height 24
click at [65, 70] on textarea "[PERSON_NAME]: SE [PERSON_NAME] DE $5000.- EN LABORATORIO PLAN PLATINO + 50% AP…" at bounding box center [160, 73] width 291 height 24
click at [130, 70] on textarea "[PERSON_NAME]: SE [PERSON_NAME] DE $5000.- EN LABORATORIO PLAN PLATINO + 50% AP…" at bounding box center [160, 73] width 291 height 24
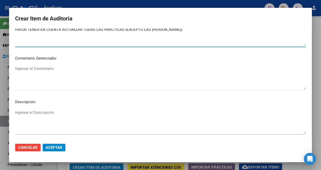
scroll to position [342, 0]
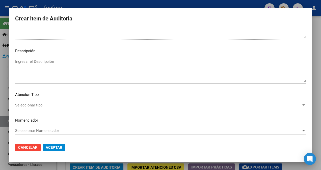
type textarea "[PERSON_NAME]: SE [PERSON_NAME] DE $5000.- EN LABORATORIO PLAN PLATINO + 50% AP…"
click at [48, 105] on span "Seleccionar tipo" at bounding box center [158, 105] width 286 height 5
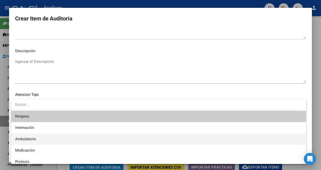
click at [36, 138] on span "Ambulatorio" at bounding box center [158, 139] width 287 height 11
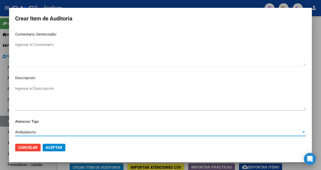
scroll to position [317, 0]
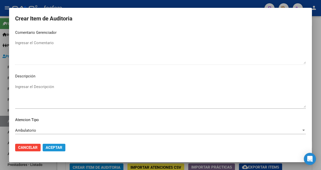
click at [49, 146] on span "Aceptar" at bounding box center [54, 147] width 17 height 5
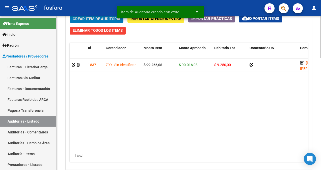
scroll to position [411, 0]
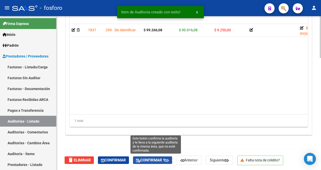
click at [152, 159] on span "Confirmar y" at bounding box center [152, 160] width 33 height 5
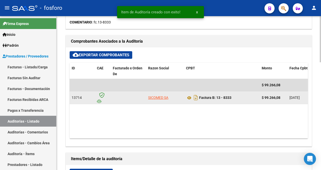
type input "202509"
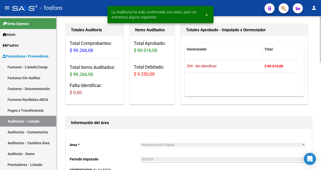
scroll to position [0, 0]
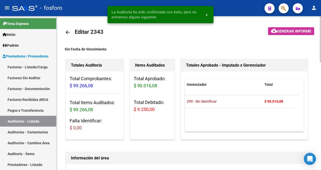
click at [292, 31] on span "Generar informe" at bounding box center [294, 31] width 34 height 5
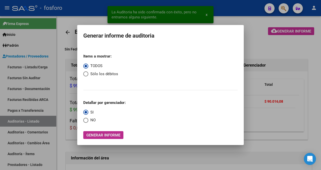
click at [93, 134] on span "Generar informe" at bounding box center [103, 135] width 34 height 5
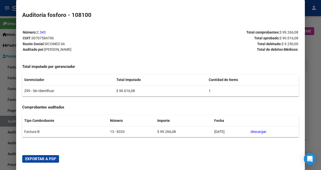
click at [44, 158] on span "Exportar a PDF" at bounding box center [40, 159] width 31 height 5
click at [8, 147] on div at bounding box center [160, 85] width 321 height 170
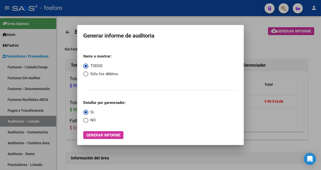
click at [38, 56] on div at bounding box center [160, 85] width 321 height 170
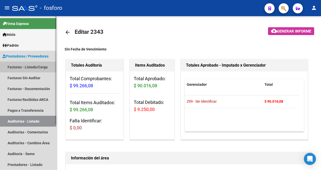
drag, startPoint x: 27, startPoint y: 68, endPoint x: 29, endPoint y: 66, distance: 2.7
click at [28, 68] on link "Facturas - Listado/Carga" at bounding box center [28, 67] width 56 height 11
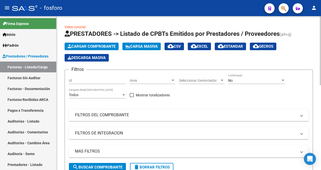
click at [174, 79] on div at bounding box center [173, 81] width 5 height 4
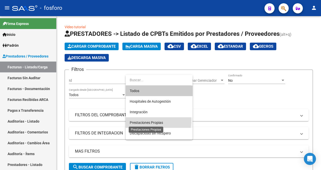
click at [144, 121] on span "Prestaciones Propias" at bounding box center [146, 123] width 33 height 4
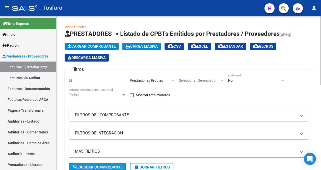
drag, startPoint x: 88, startPoint y: 167, endPoint x: 90, endPoint y: 160, distance: 7.5
click at [88, 167] on span "search Buscar Comprobante" at bounding box center [97, 167] width 50 height 5
click at [313, 8] on mat-icon "person" at bounding box center [314, 8] width 6 height 6
